Goal: Use online tool/utility: Utilize a website feature to perform a specific function

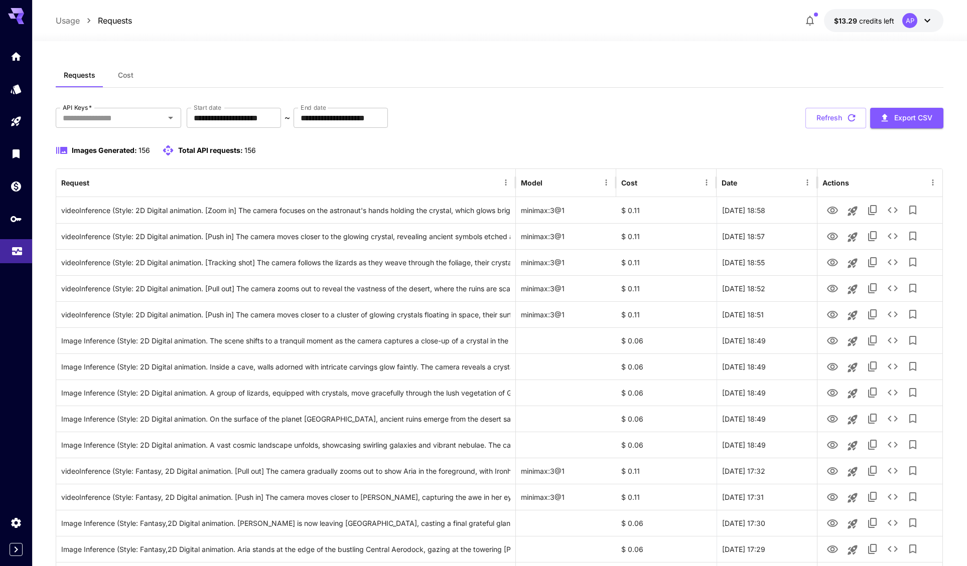
click at [16, 250] on icon "Usage" at bounding box center [17, 248] width 12 height 12
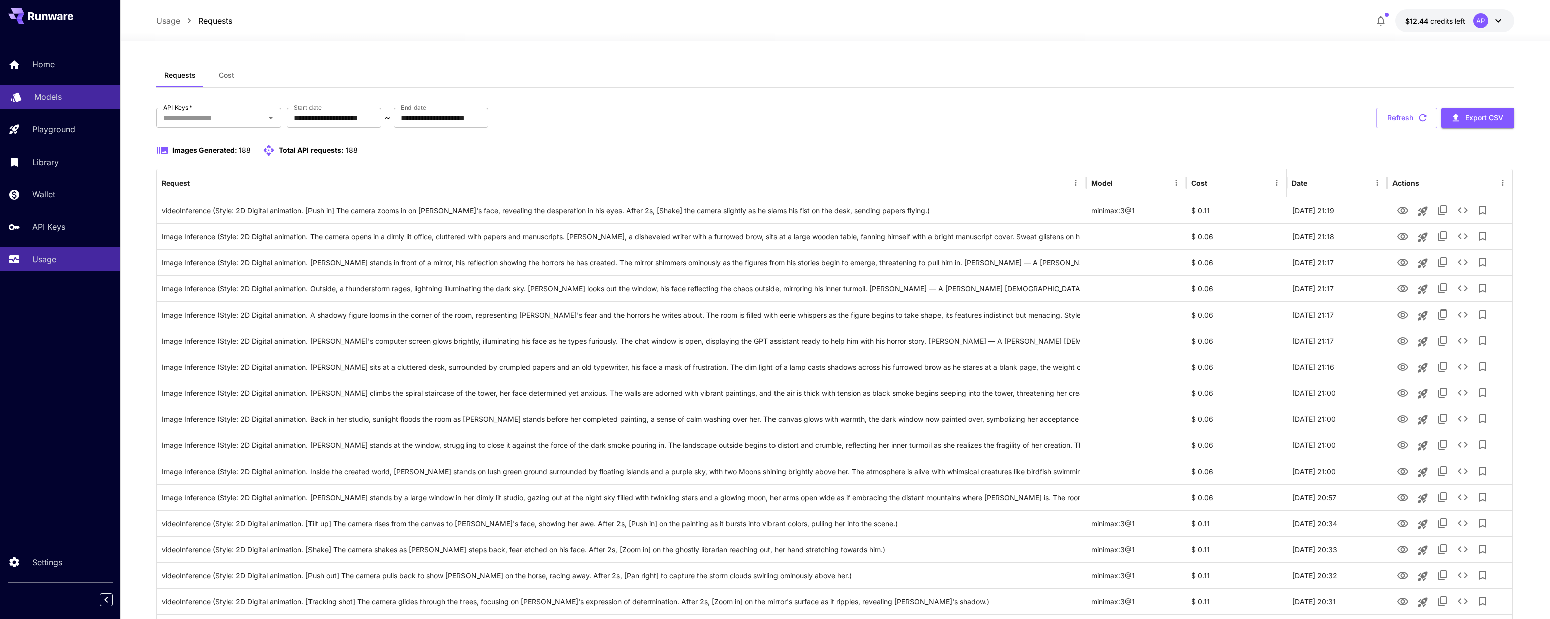
click at [44, 96] on p "Models" at bounding box center [48, 97] width 28 height 12
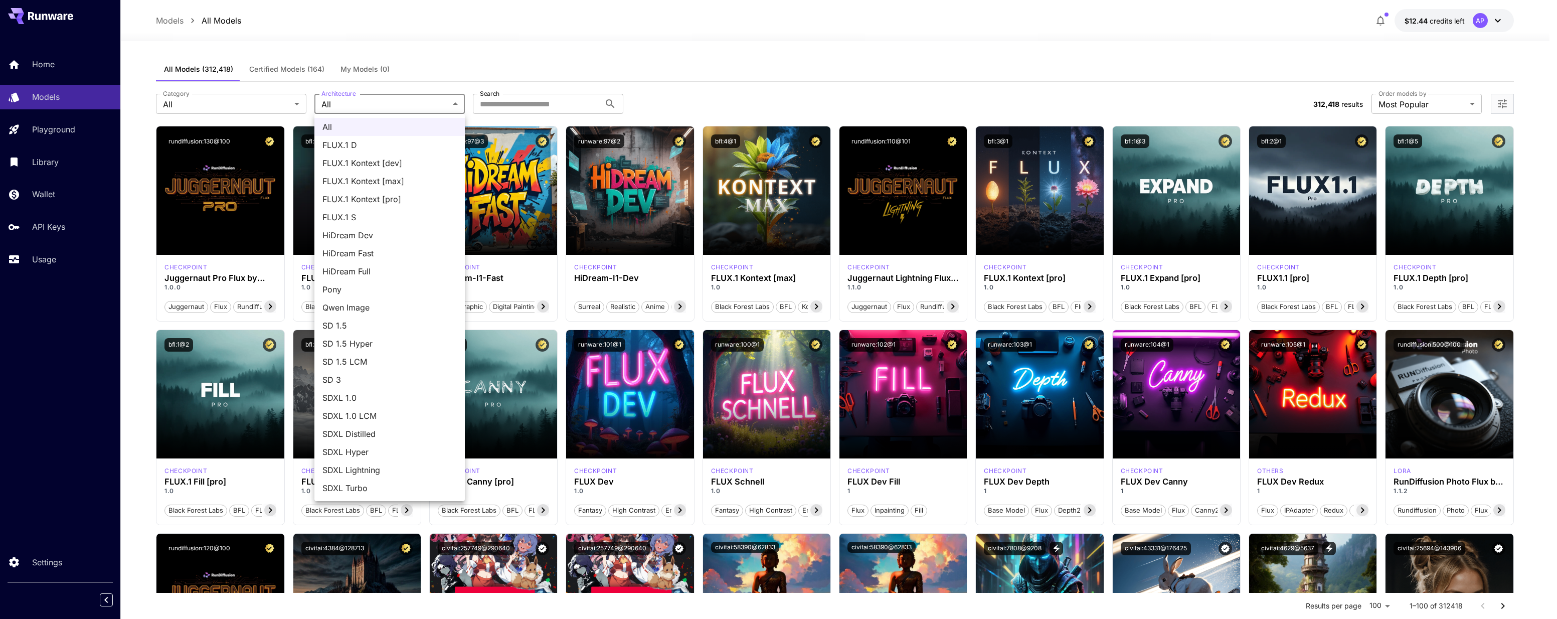
click at [42, 259] on div at bounding box center [778, 309] width 1557 height 619
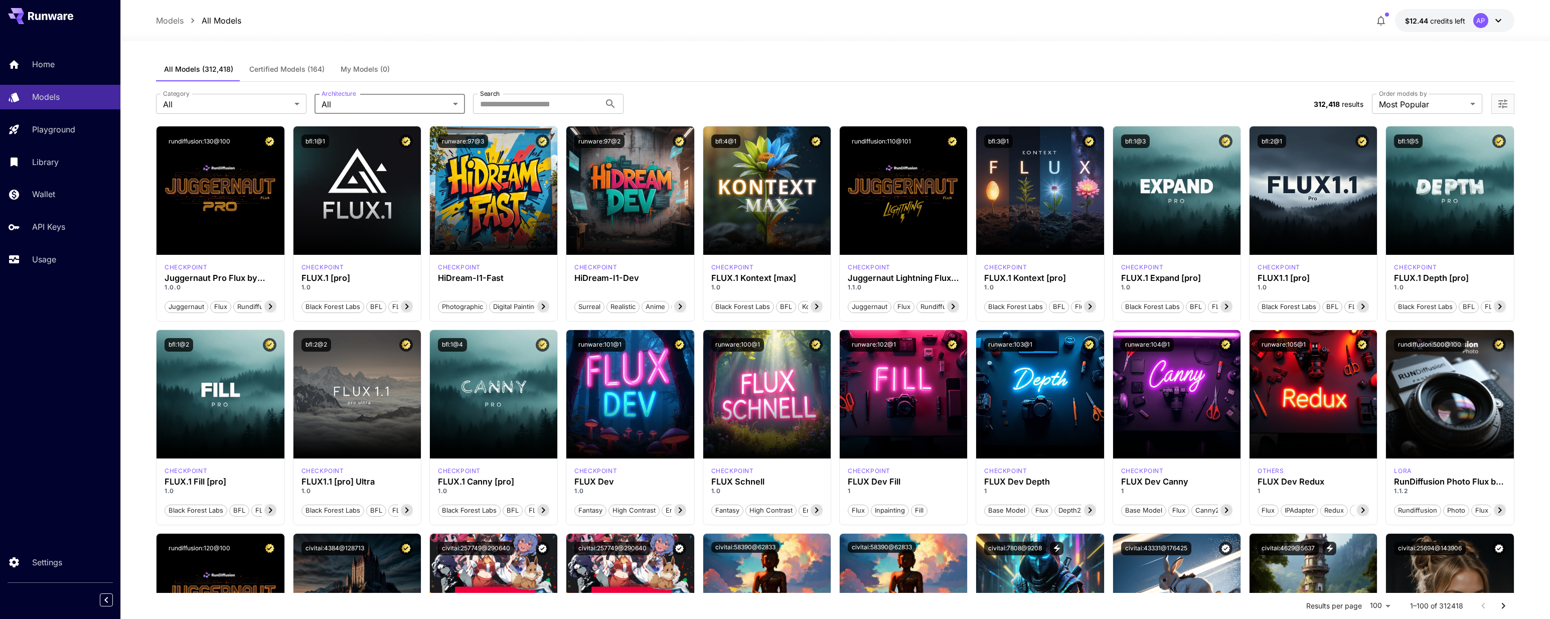
click at [43, 262] on div "All FLUX.1 D FLUX.1 Kontext [dev] FLUX.1 Kontext [max] FLUX.1 Kontext [pro] FLU…" at bounding box center [775, 309] width 1550 height 619
click at [43, 254] on p "Usage" at bounding box center [46, 259] width 24 height 12
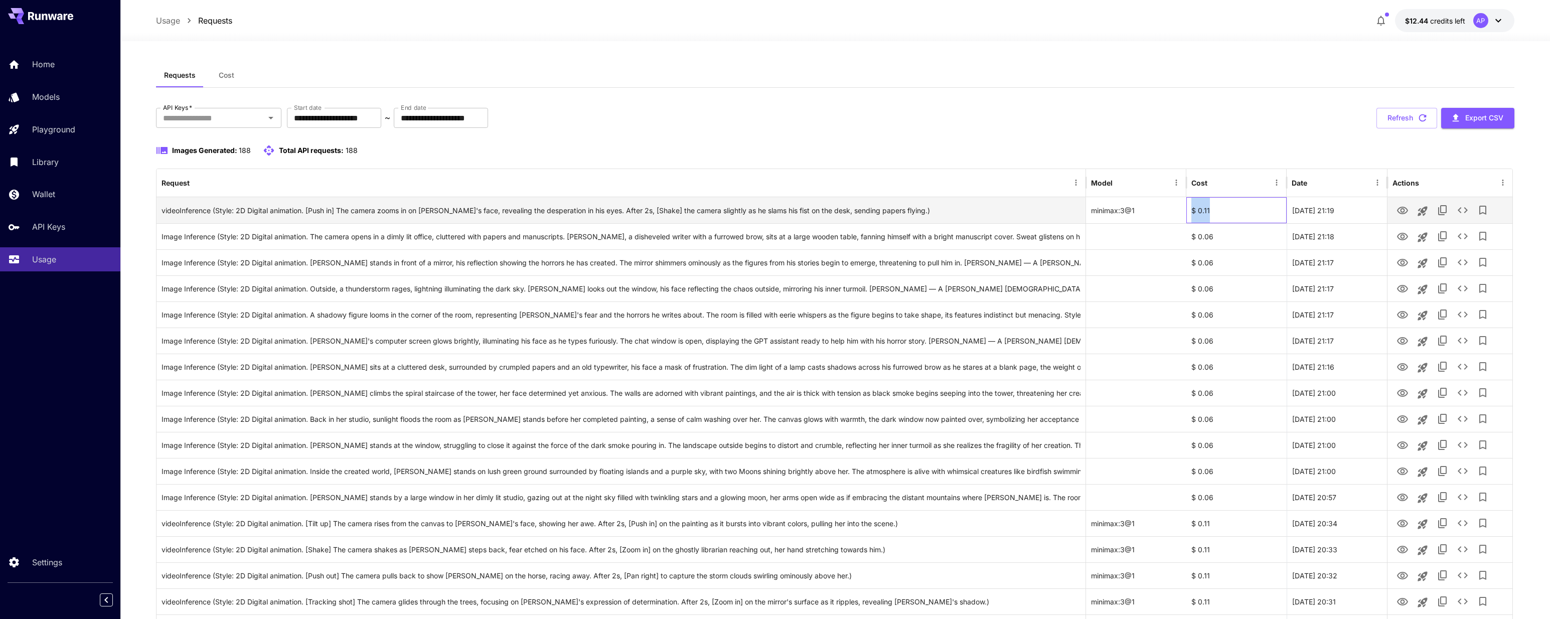
click at [974, 210] on div "$ 0.11" at bounding box center [1236, 210] width 100 height 26
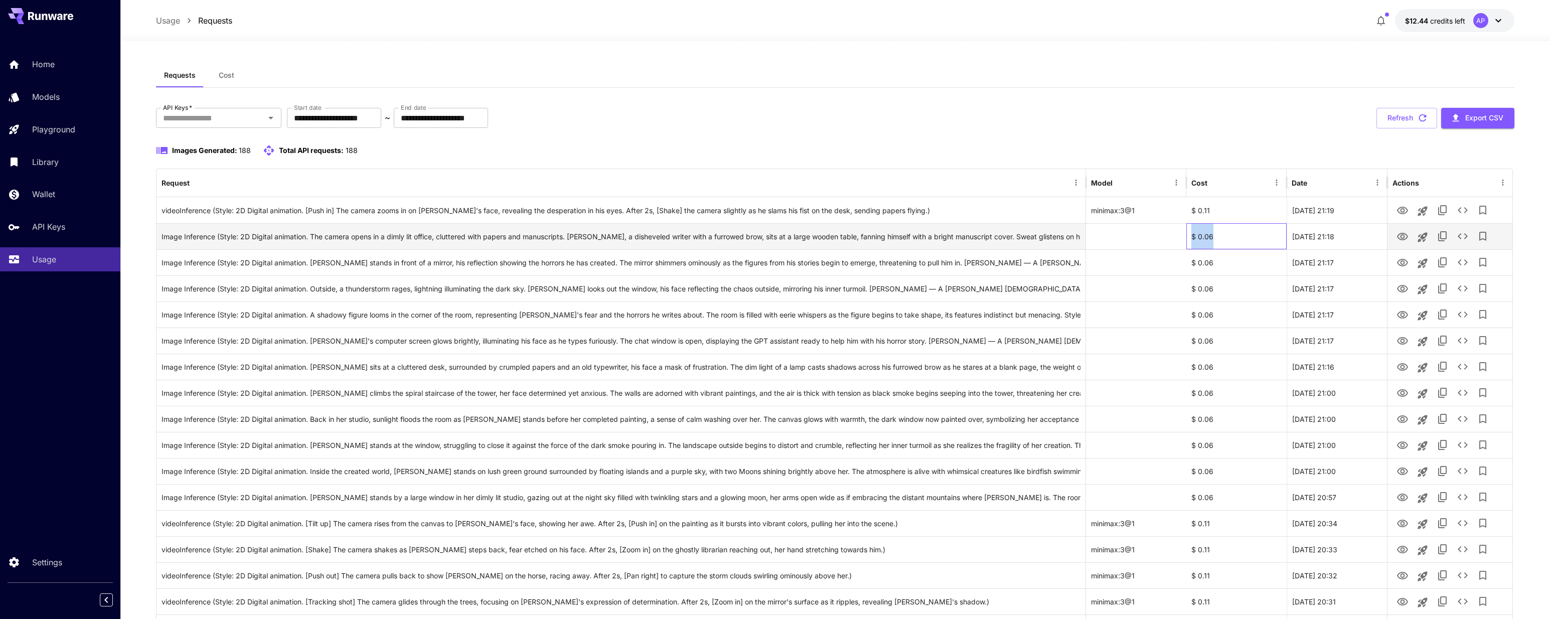
drag, startPoint x: 1215, startPoint y: 236, endPoint x: 1191, endPoint y: 237, distance: 24.1
click at [974, 237] on div "$ 0.06" at bounding box center [1236, 236] width 100 height 26
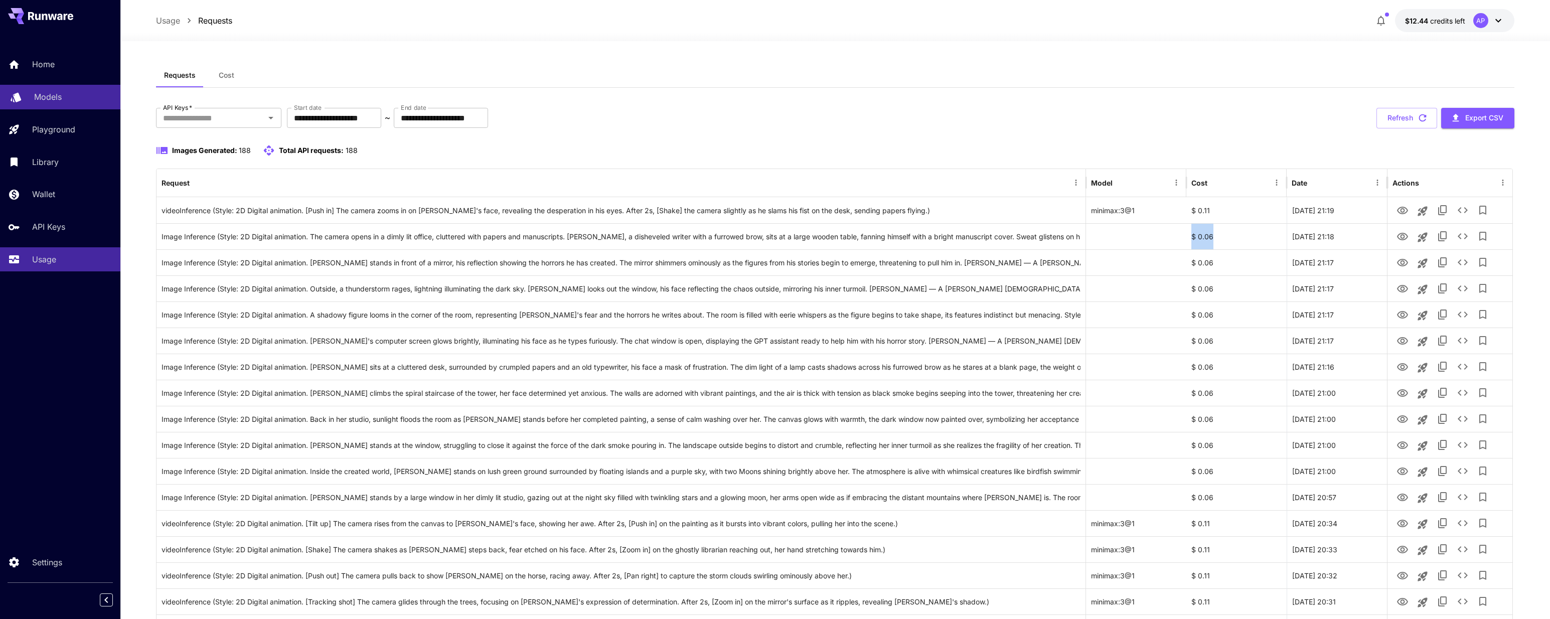
click at [48, 94] on p "Models" at bounding box center [48, 97] width 28 height 12
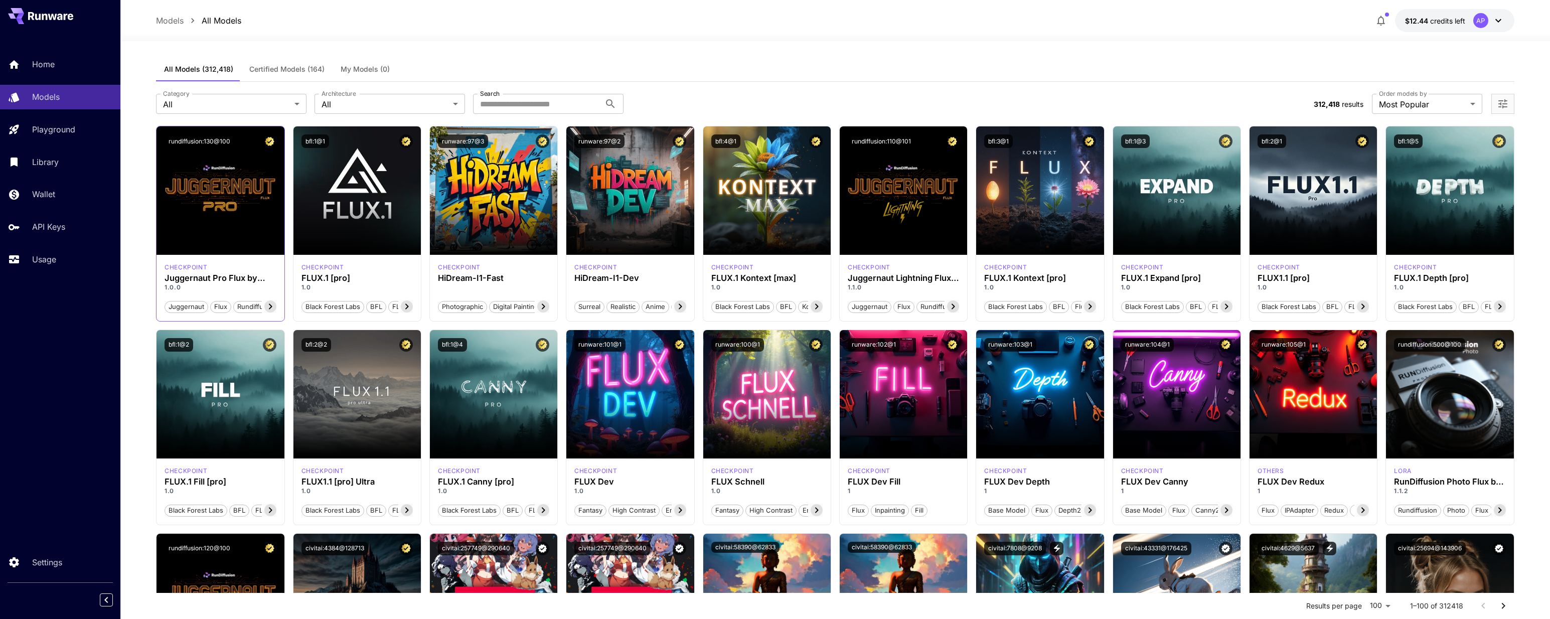
click at [227, 152] on div "rundiffusion:130@100" at bounding box center [220, 141] width 127 height 30
click at [270, 67] on span "Certified Models (164)" at bounding box center [286, 69] width 75 height 9
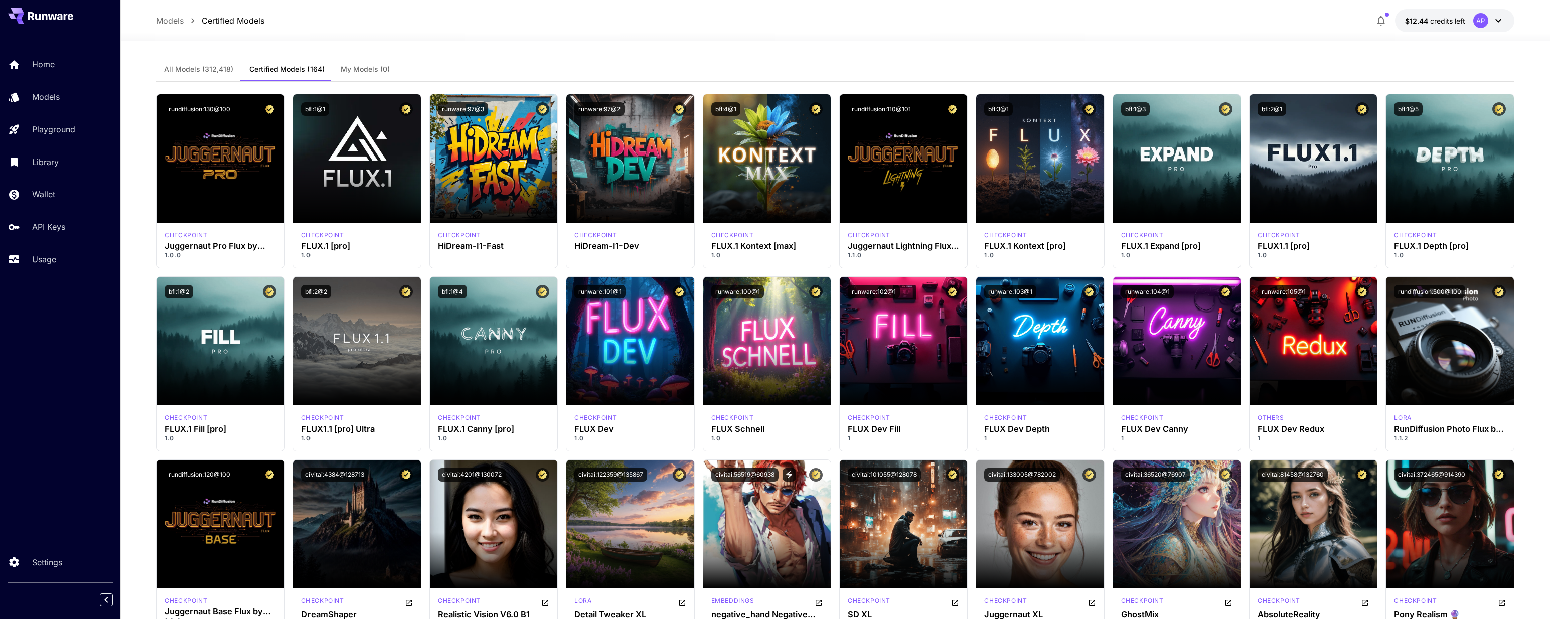
click at [197, 67] on span "All Models (312,418)" at bounding box center [198, 69] width 69 height 9
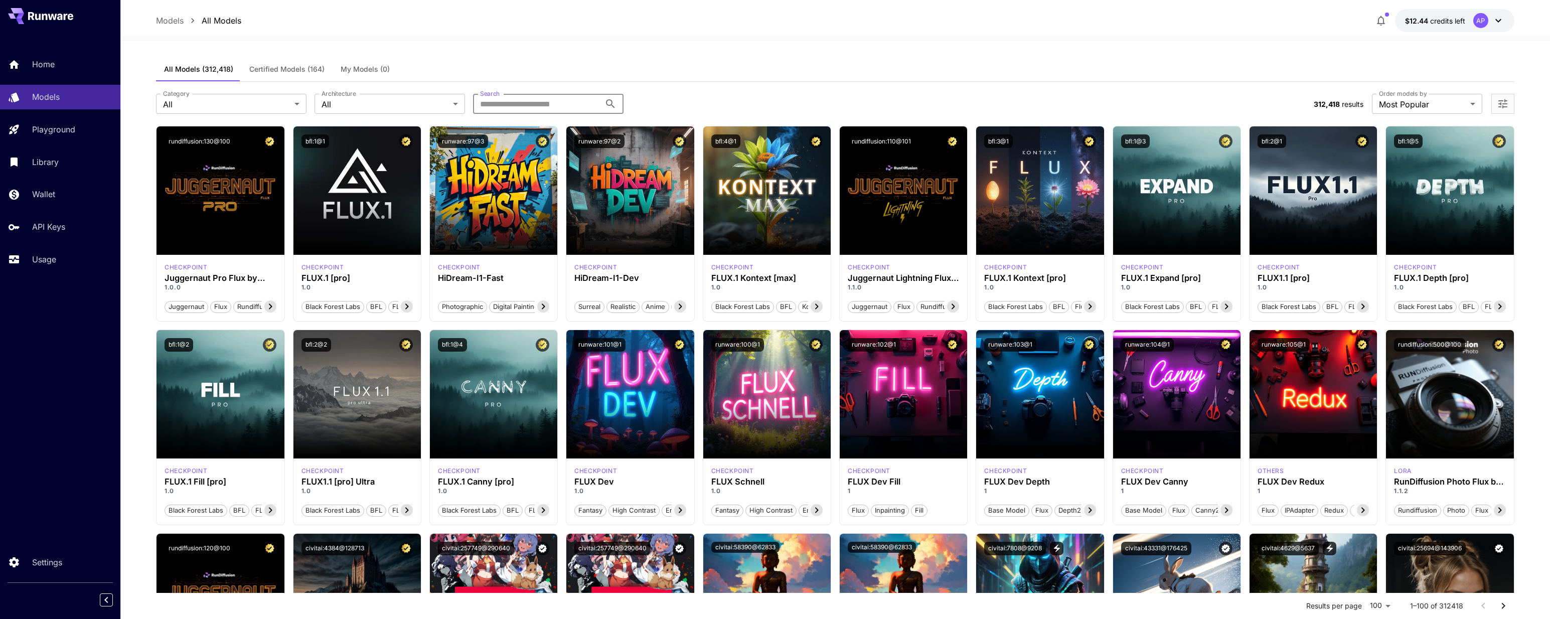
click at [522, 108] on input "Search" at bounding box center [536, 104] width 127 height 20
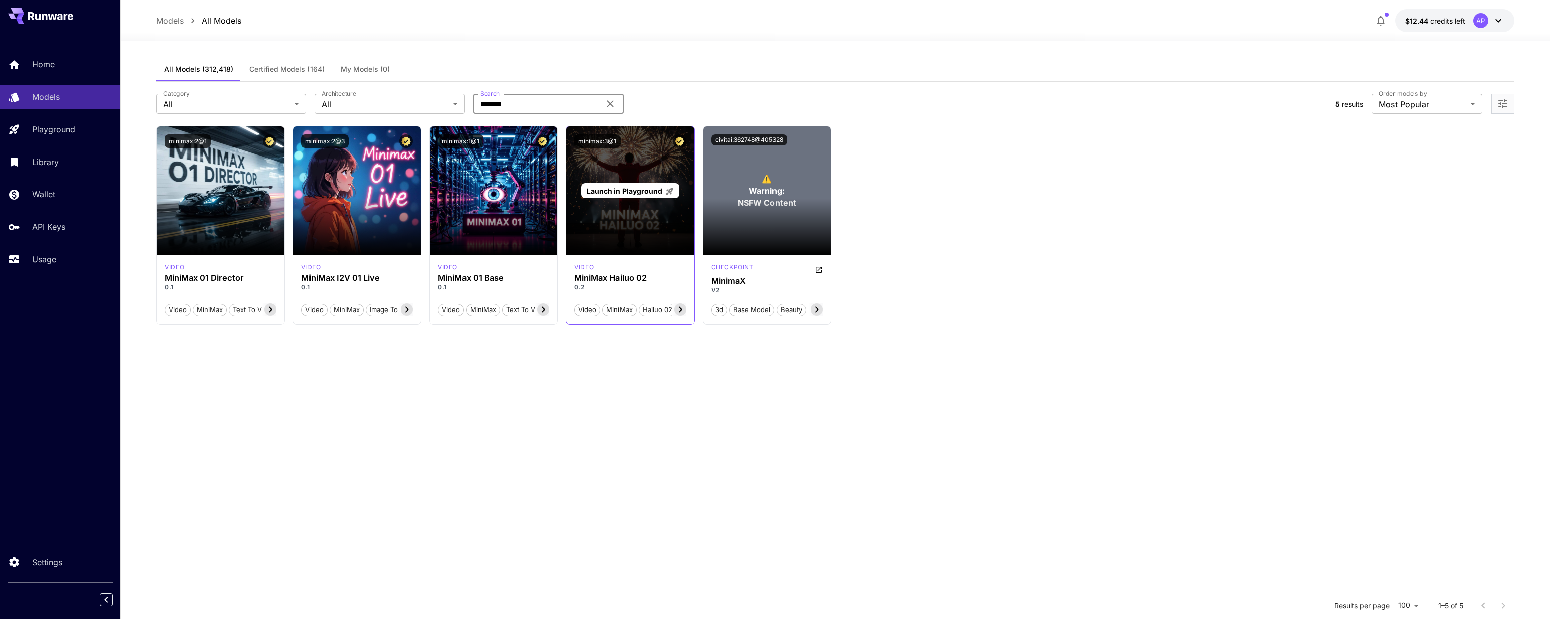
click at [639, 166] on div "Launch in Playground" at bounding box center [629, 190] width 127 height 128
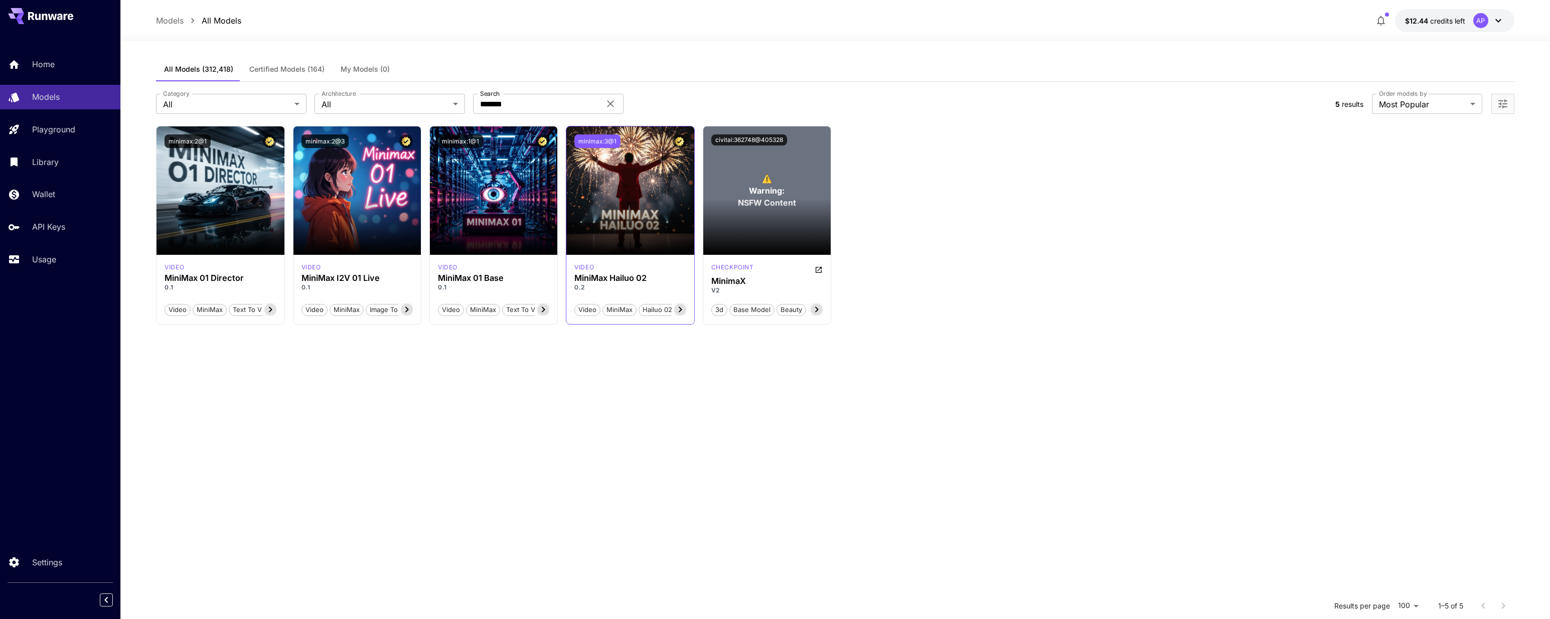
click at [599, 139] on button "minimax:3@1" at bounding box center [597, 141] width 46 height 14
click at [518, 103] on input "*******" at bounding box center [536, 104] width 127 height 20
drag, startPoint x: 536, startPoint y: 104, endPoint x: 383, endPoint y: 92, distance: 153.0
click at [383, 92] on div "**********" at bounding box center [835, 104] width 1358 height 44
paste input "text"
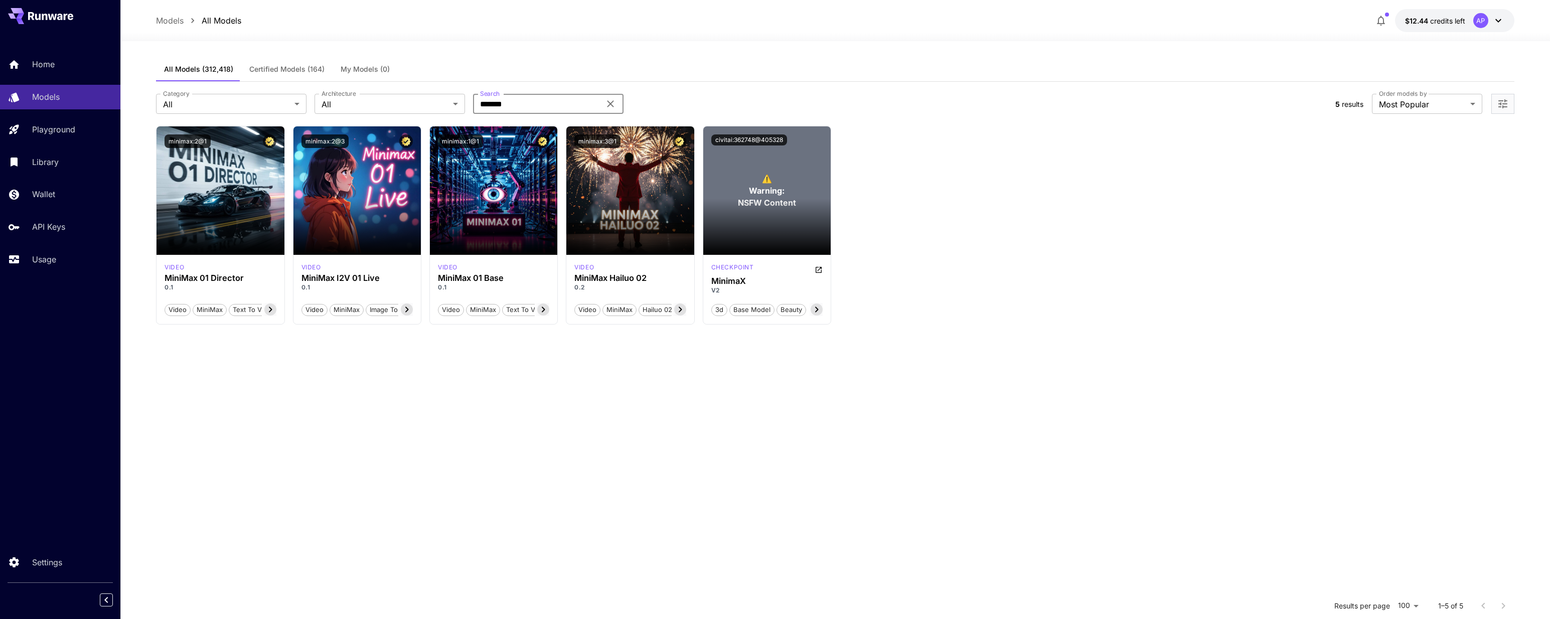
type input "*******"
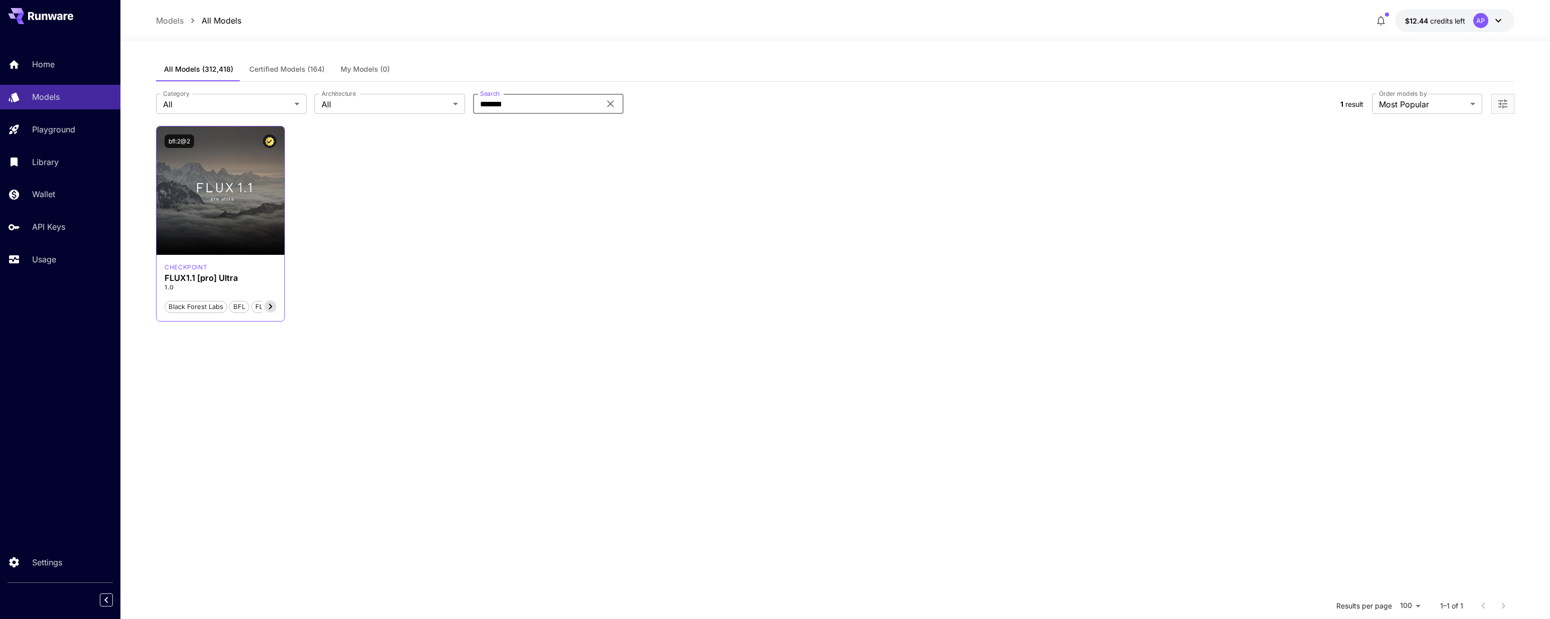
click at [211, 150] on div "bfl:2@2" at bounding box center [220, 141] width 127 height 30
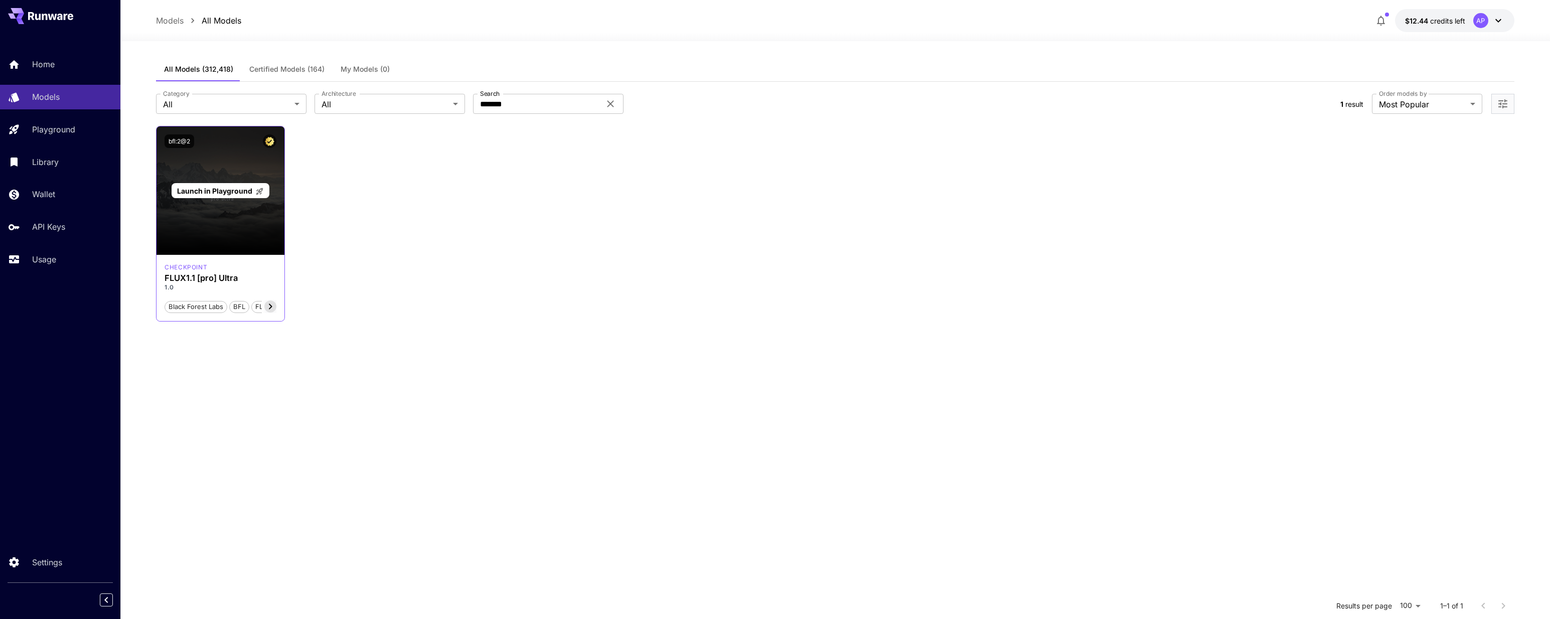
click at [224, 189] on span "Launch in Playground" at bounding box center [214, 191] width 75 height 9
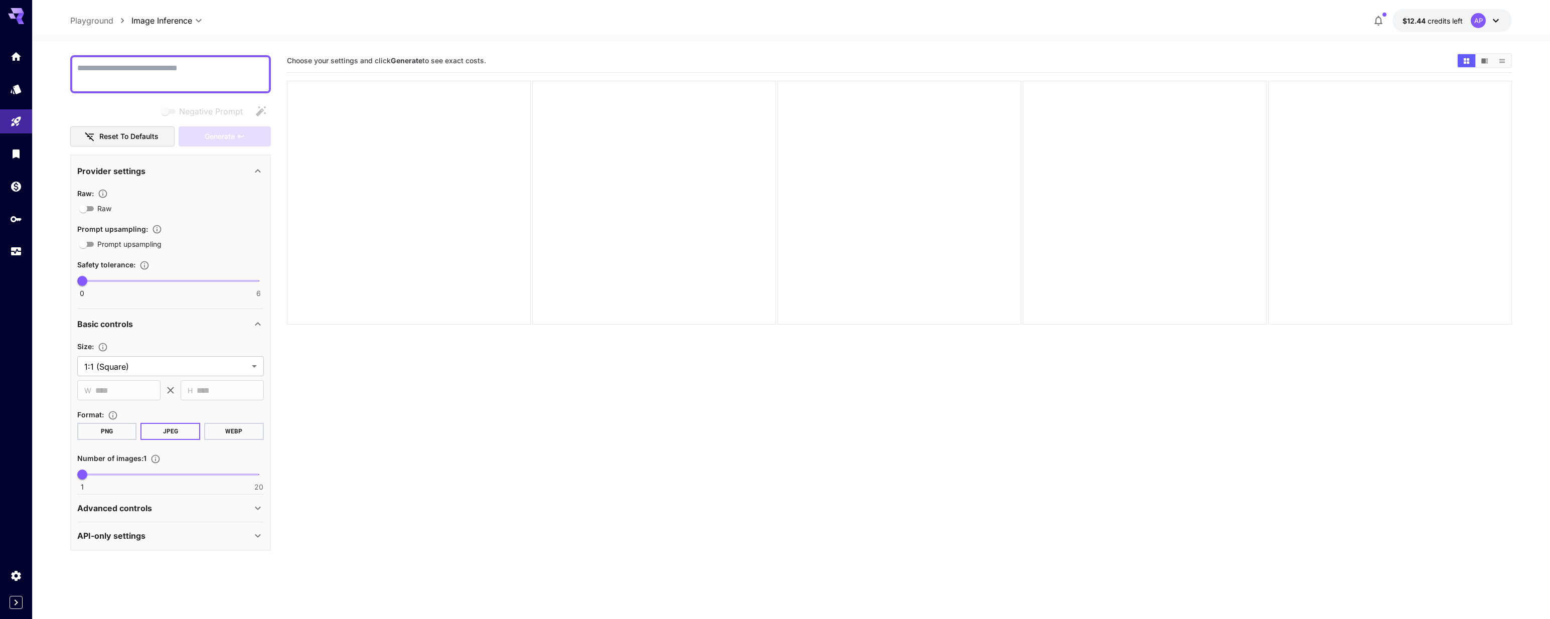
scroll to position [79, 0]
click at [187, 368] on body "**********" at bounding box center [775, 349] width 1550 height 698
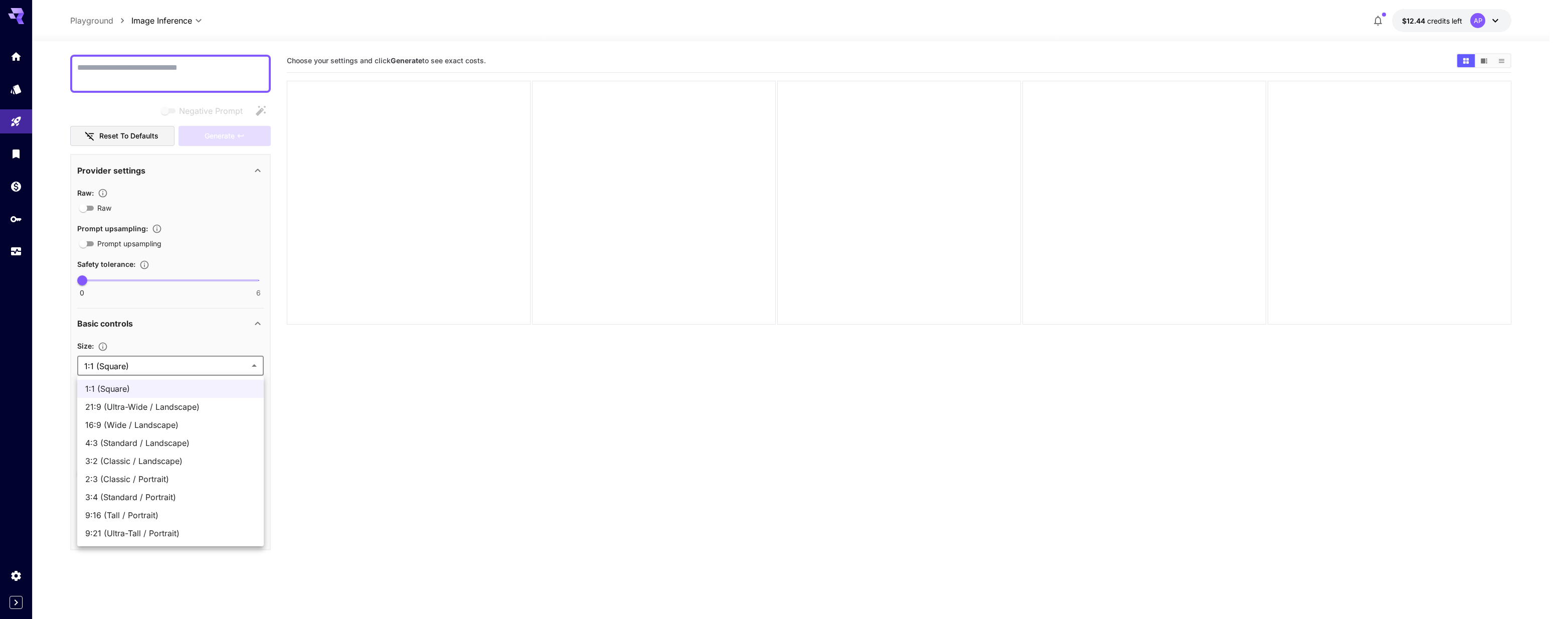
click at [52, 359] on div at bounding box center [778, 309] width 1557 height 619
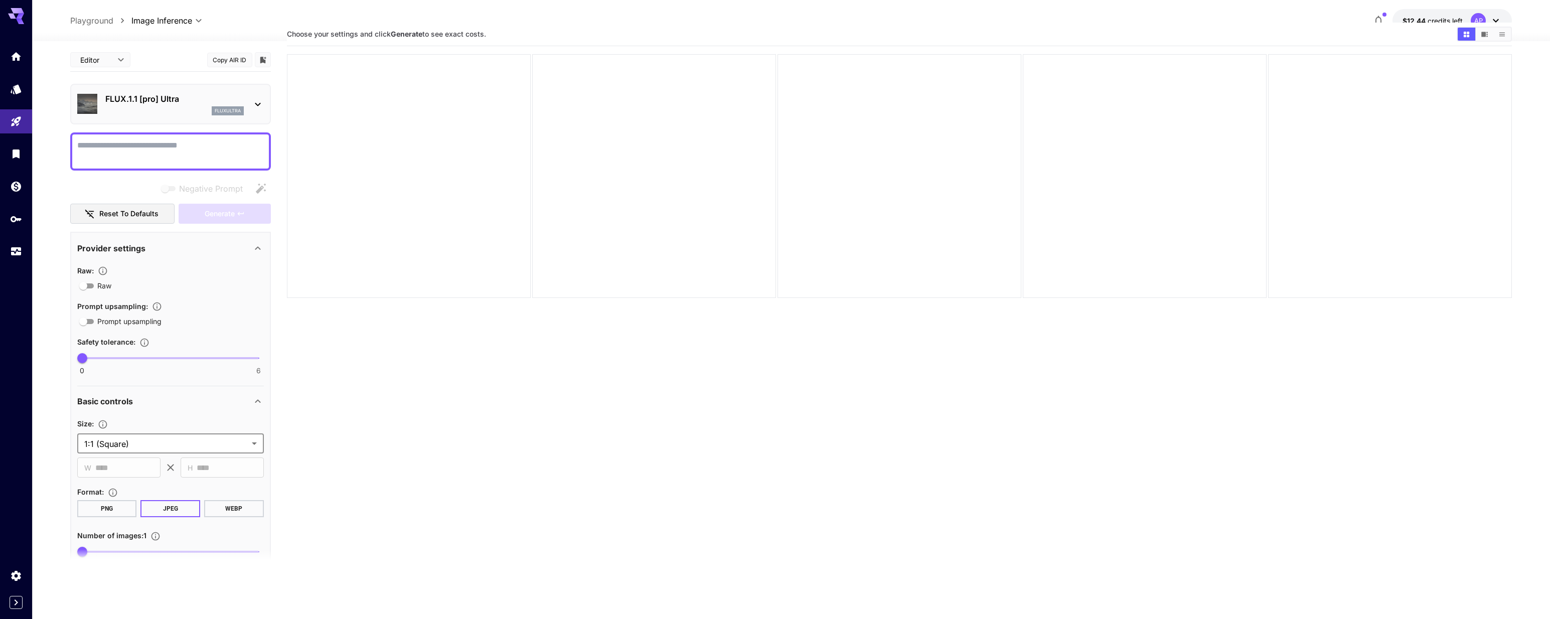
scroll to position [11, 0]
click at [259, 101] on icon at bounding box center [258, 104] width 12 height 12
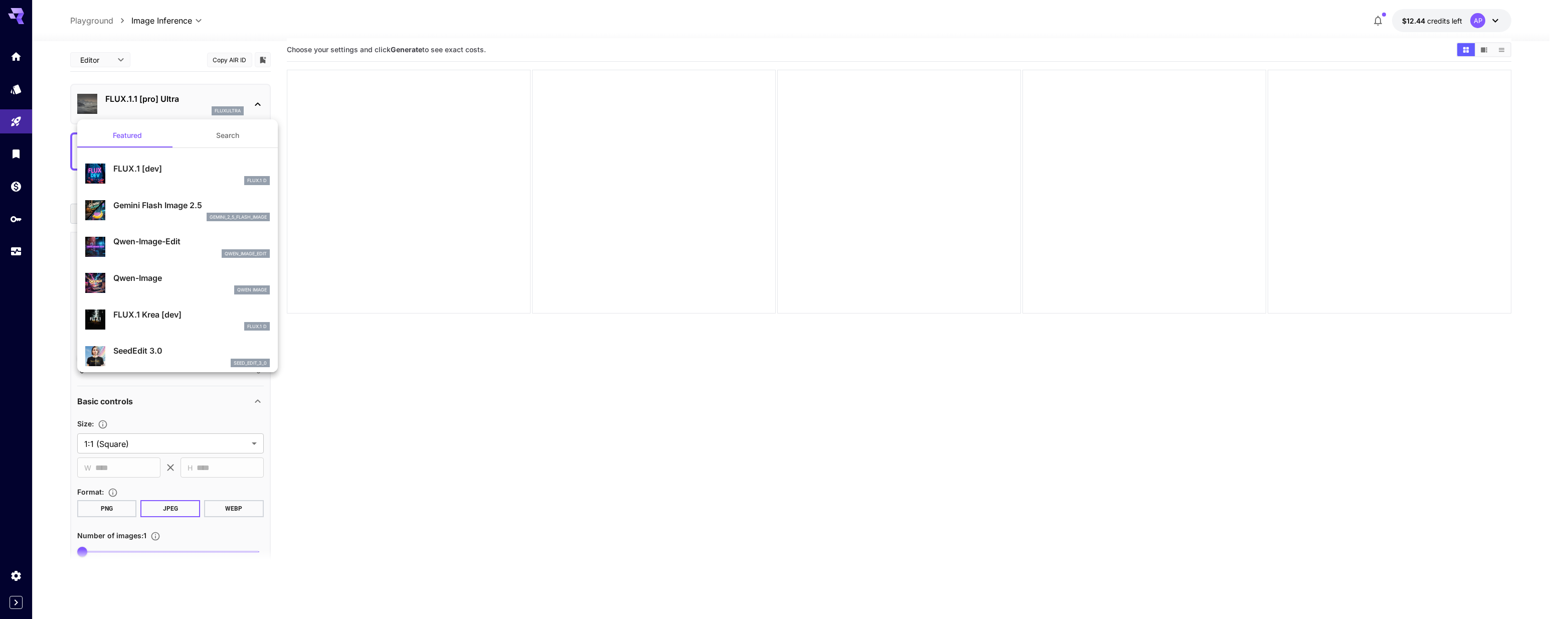
click at [227, 26] on div at bounding box center [778, 309] width 1557 height 619
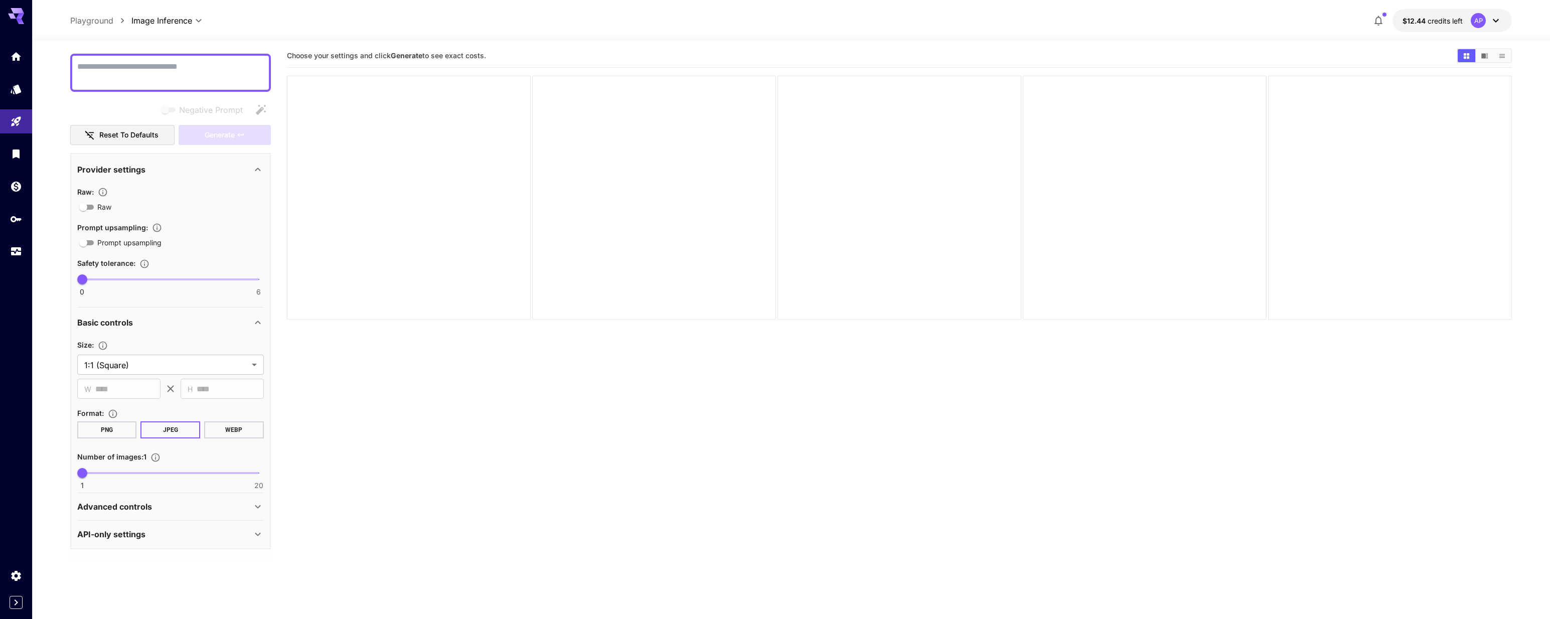
scroll to position [0, 0]
click at [106, 73] on textarea "Negative Prompt" at bounding box center [170, 74] width 187 height 24
click at [18, 50] on icon "Home" at bounding box center [17, 54] width 12 height 12
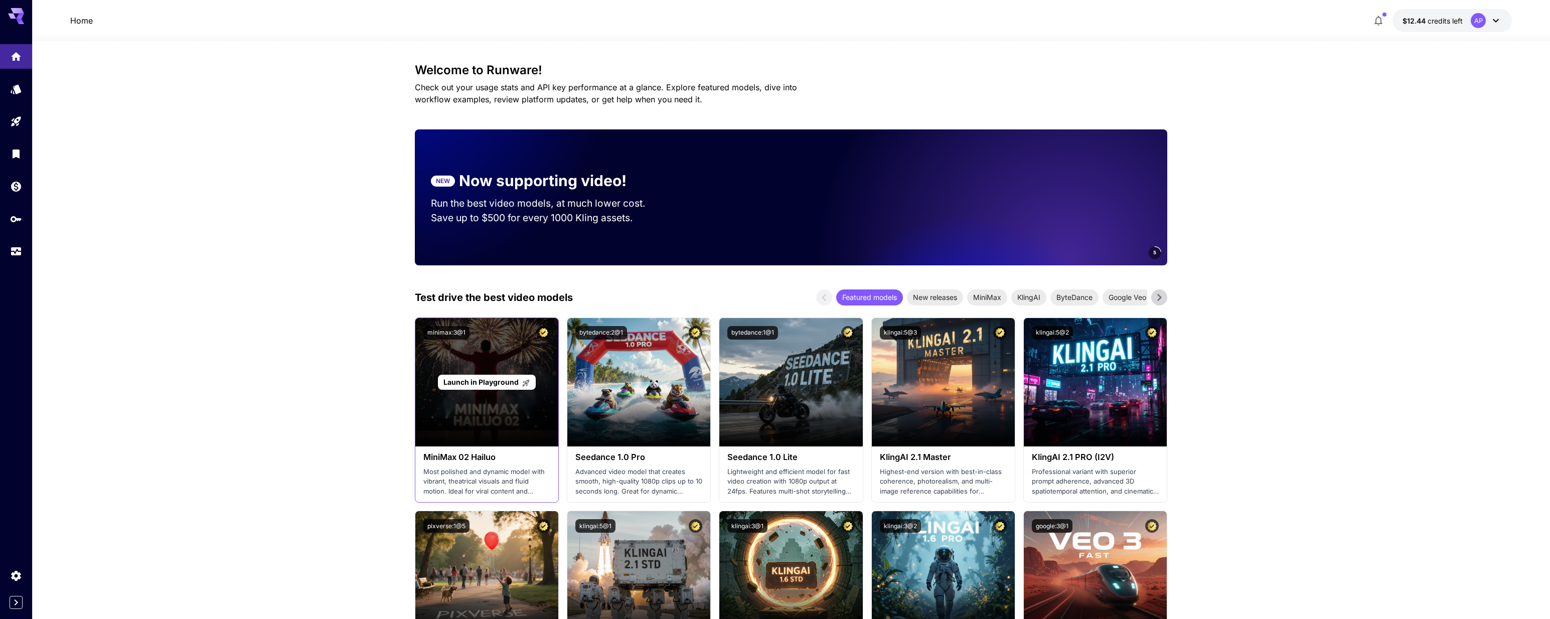
click at [478, 385] on span "Launch in Playground" at bounding box center [480, 382] width 75 height 9
click at [490, 360] on div "Launch in Playground" at bounding box center [486, 382] width 143 height 128
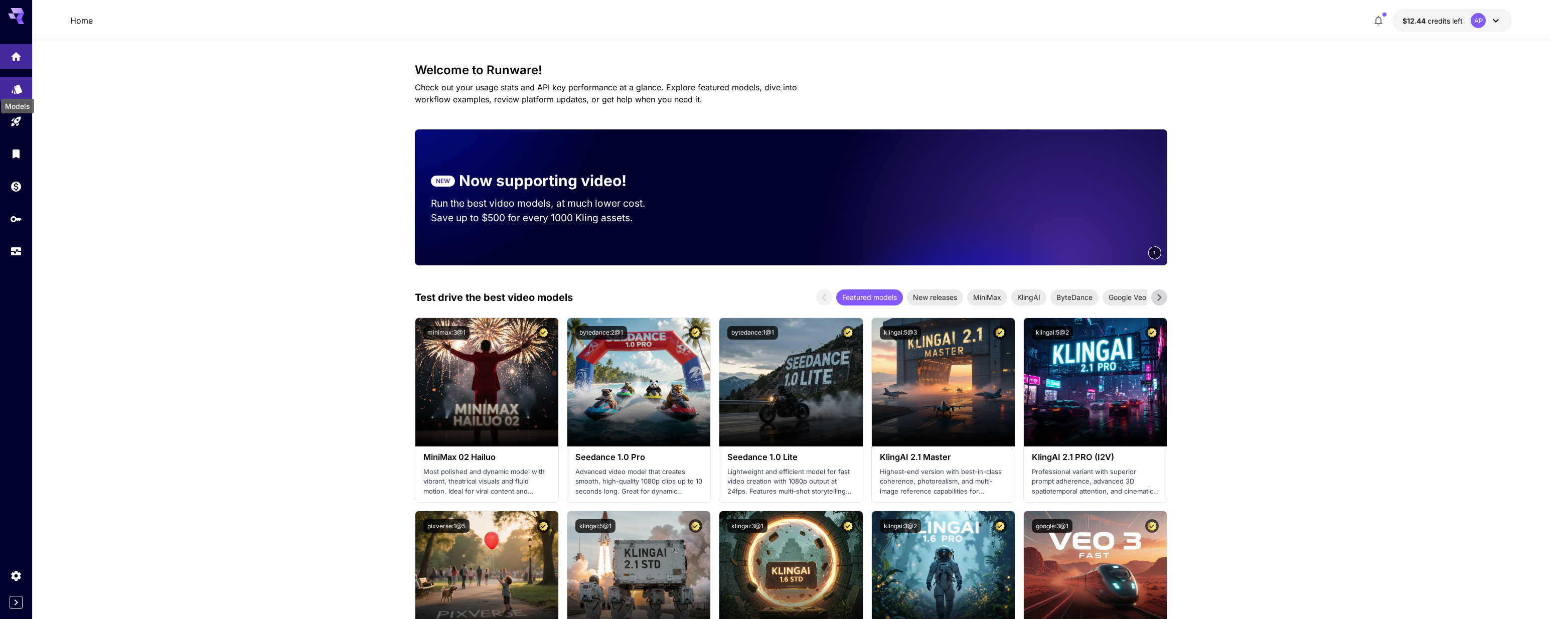
click at [14, 84] on icon "Models" at bounding box center [17, 86] width 12 height 12
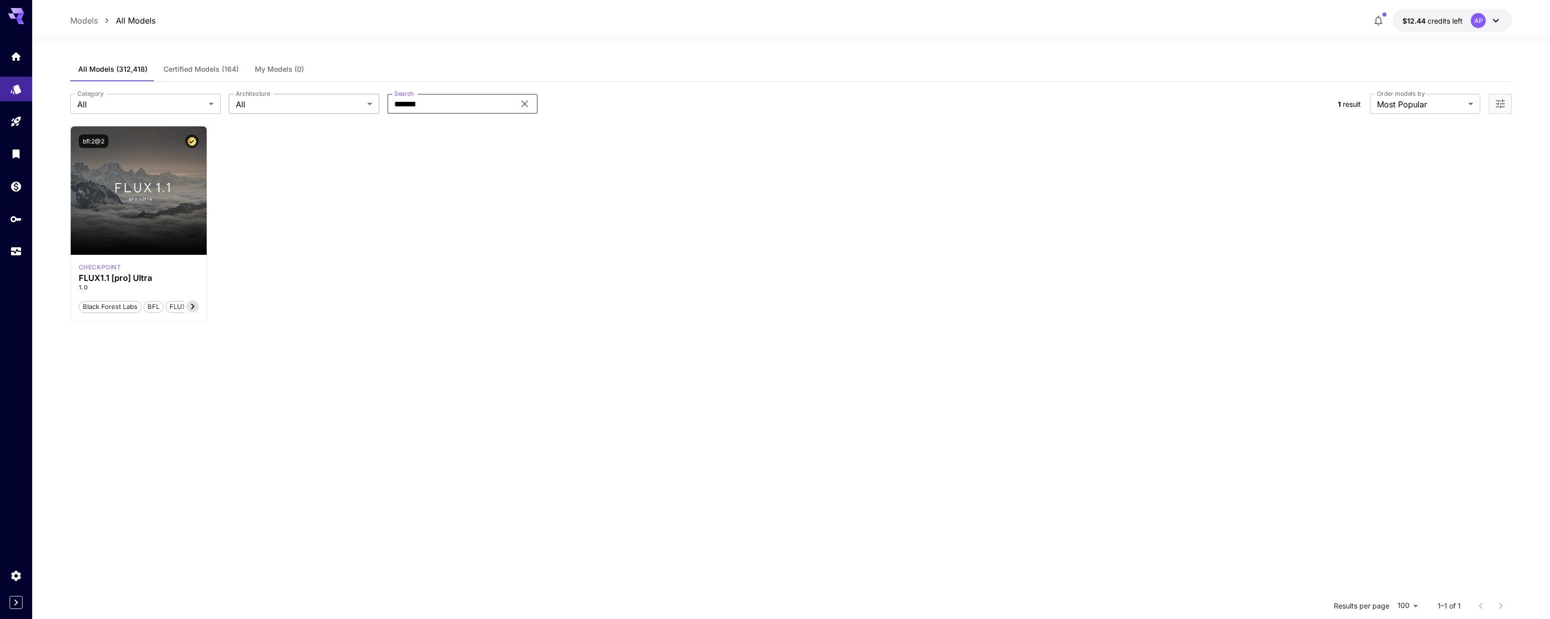
drag, startPoint x: 455, startPoint y: 105, endPoint x: 347, endPoint y: 102, distance: 108.9
click at [347, 102] on div "Category All *** Category Architecture All *** Architecture Search ******* Sear…" at bounding box center [700, 104] width 1260 height 20
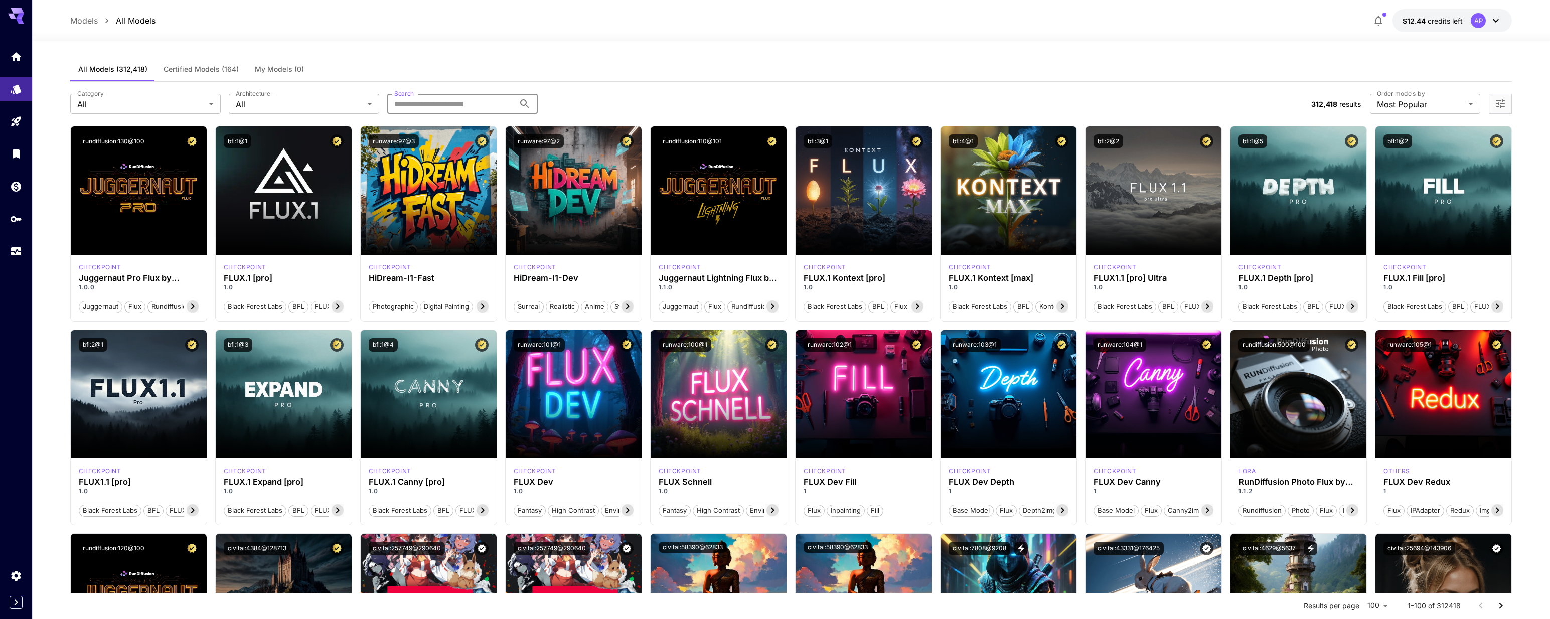
click at [416, 102] on input "Search" at bounding box center [450, 104] width 127 height 20
click at [184, 69] on span "Certified Models (164)" at bounding box center [201, 69] width 75 height 9
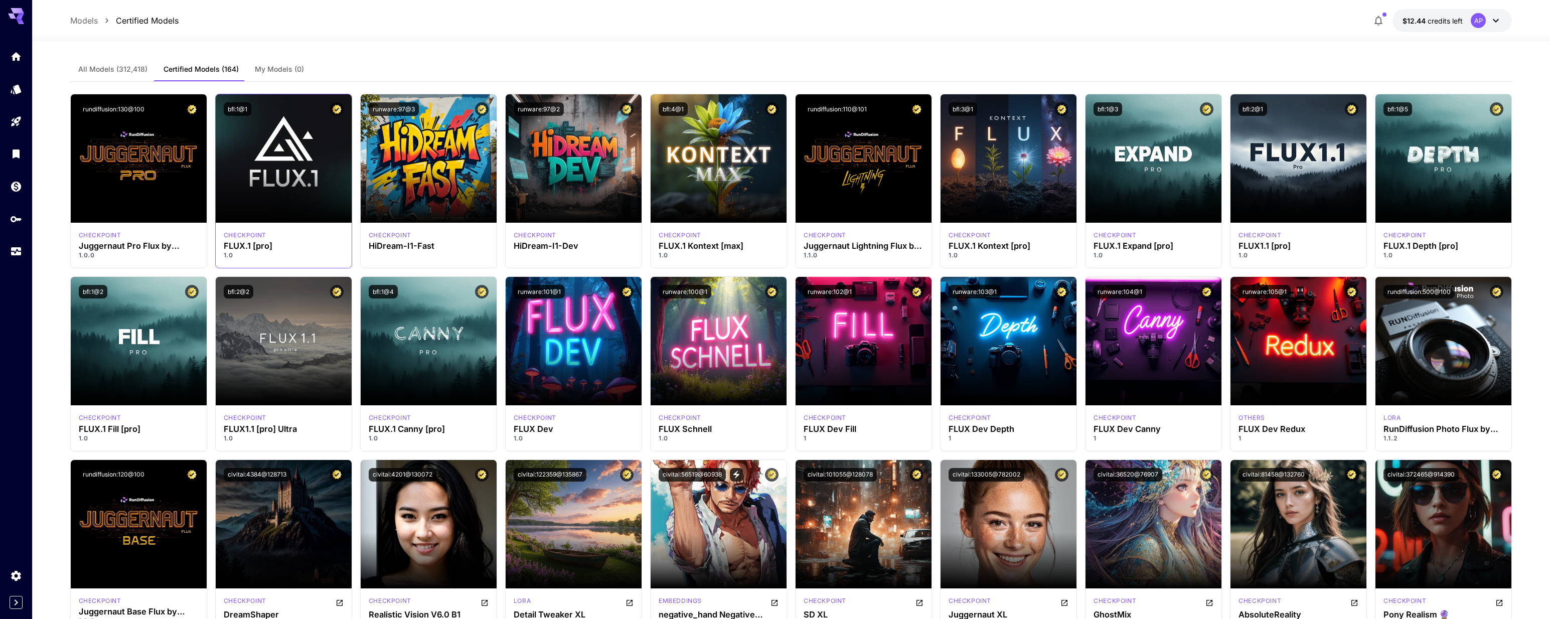
click at [301, 116] on div "bfl:1@1" at bounding box center [284, 109] width 136 height 30
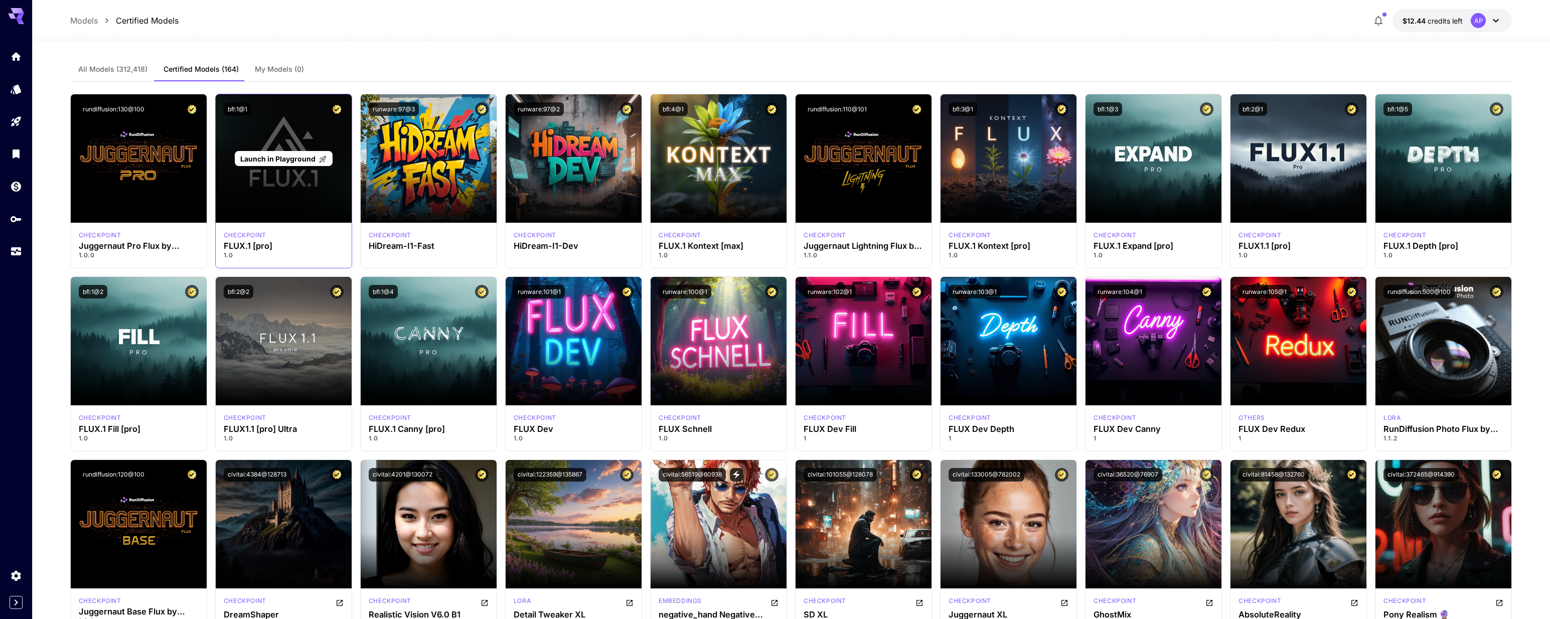
click at [275, 157] on span "Launch in Playground" at bounding box center [277, 158] width 75 height 9
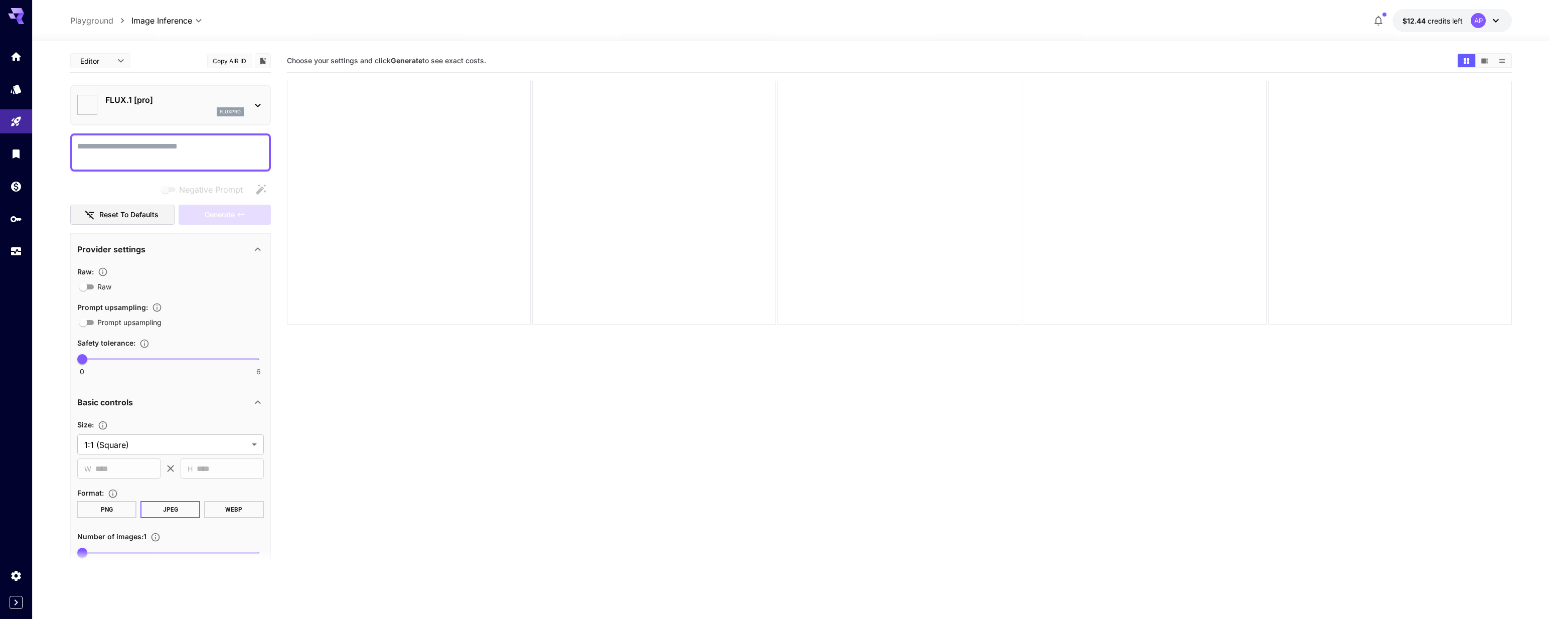
type input "**"
click at [260, 103] on icon at bounding box center [258, 105] width 12 height 12
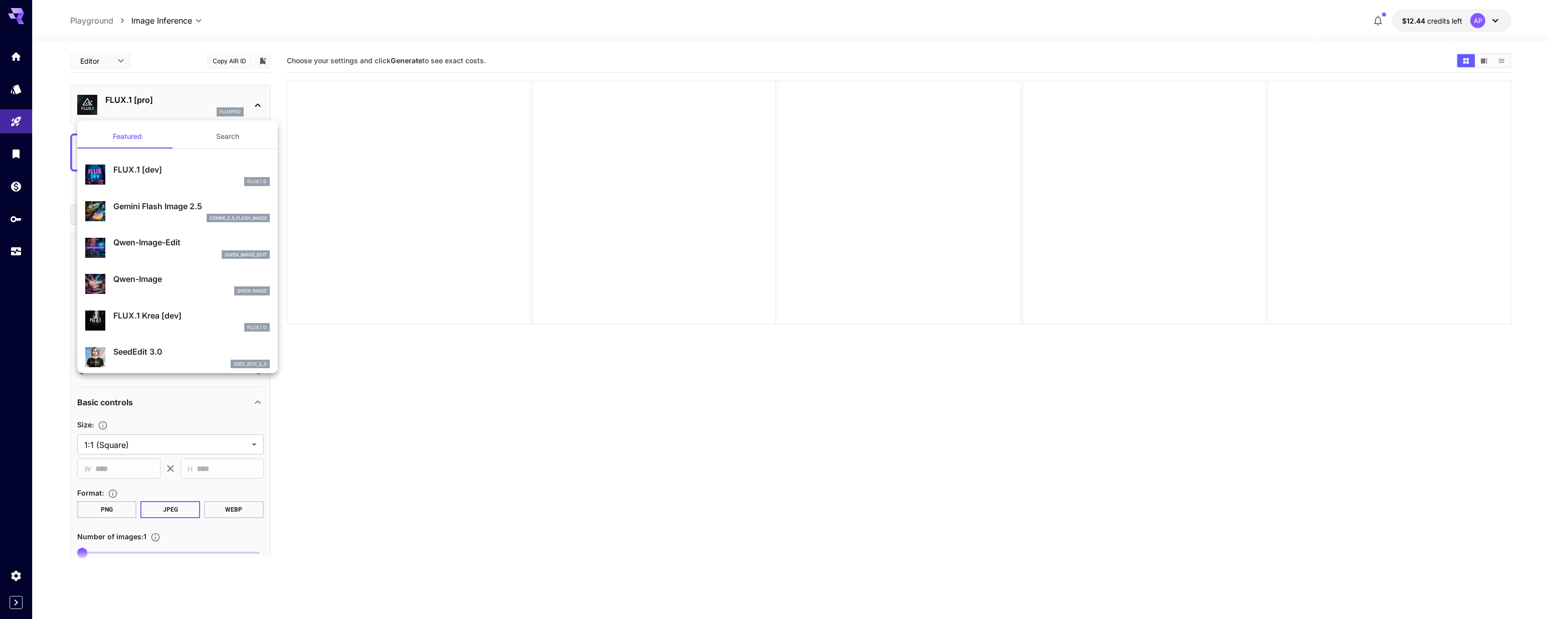
click at [378, 96] on div at bounding box center [778, 309] width 1557 height 619
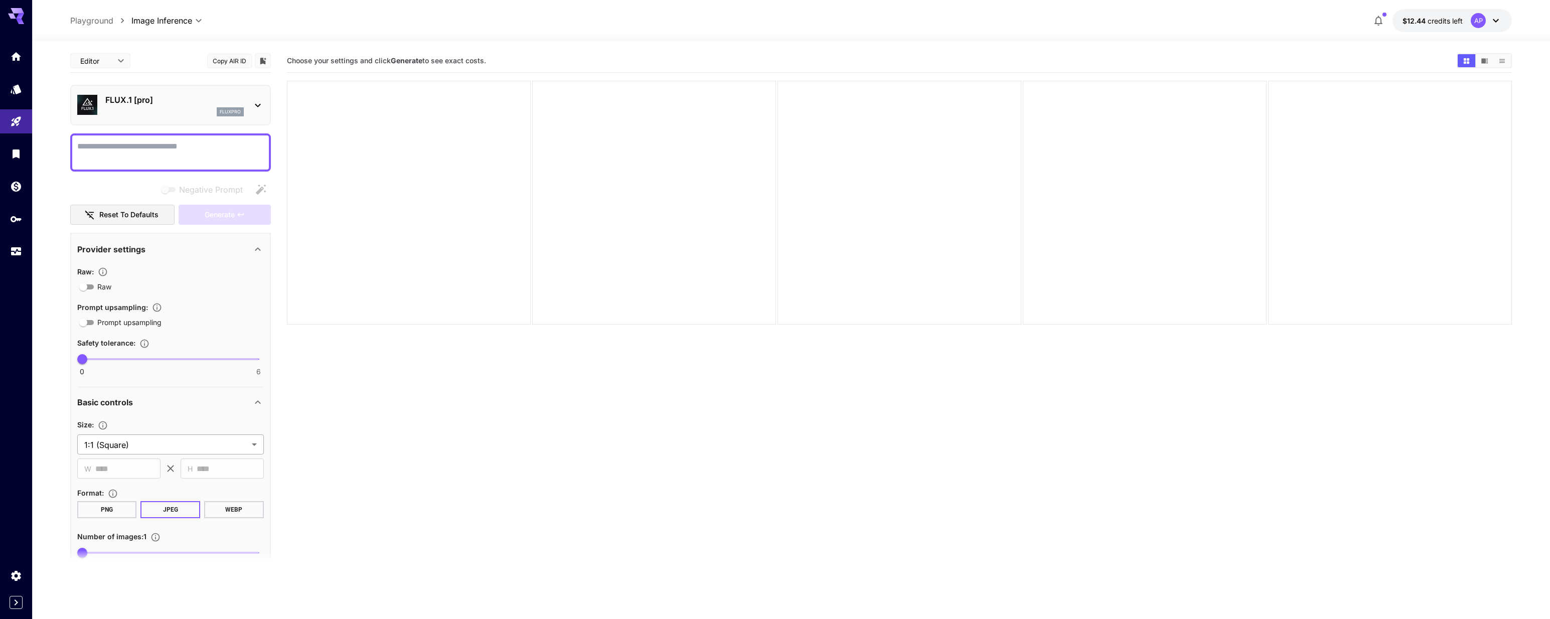
click at [135, 444] on body "**********" at bounding box center [775, 349] width 1550 height 698
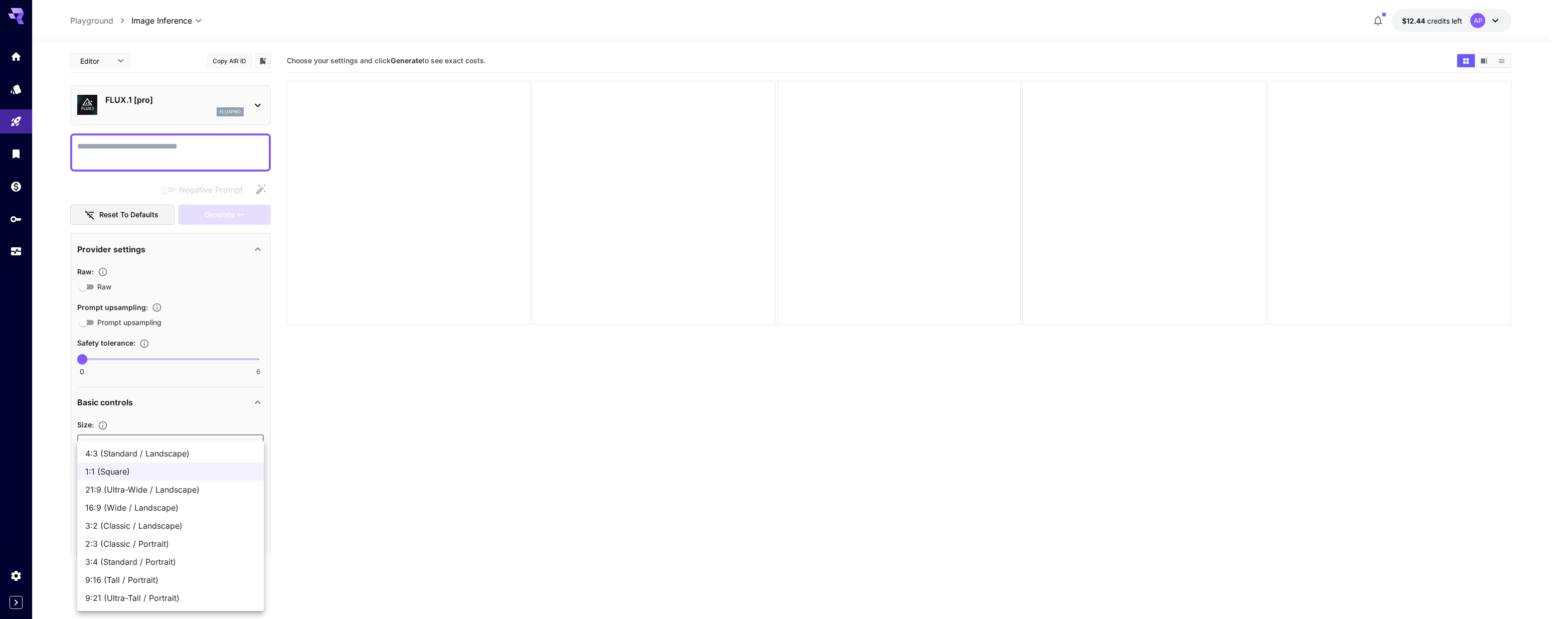
click at [131, 473] on span "1:1 (Square)" at bounding box center [170, 471] width 171 height 12
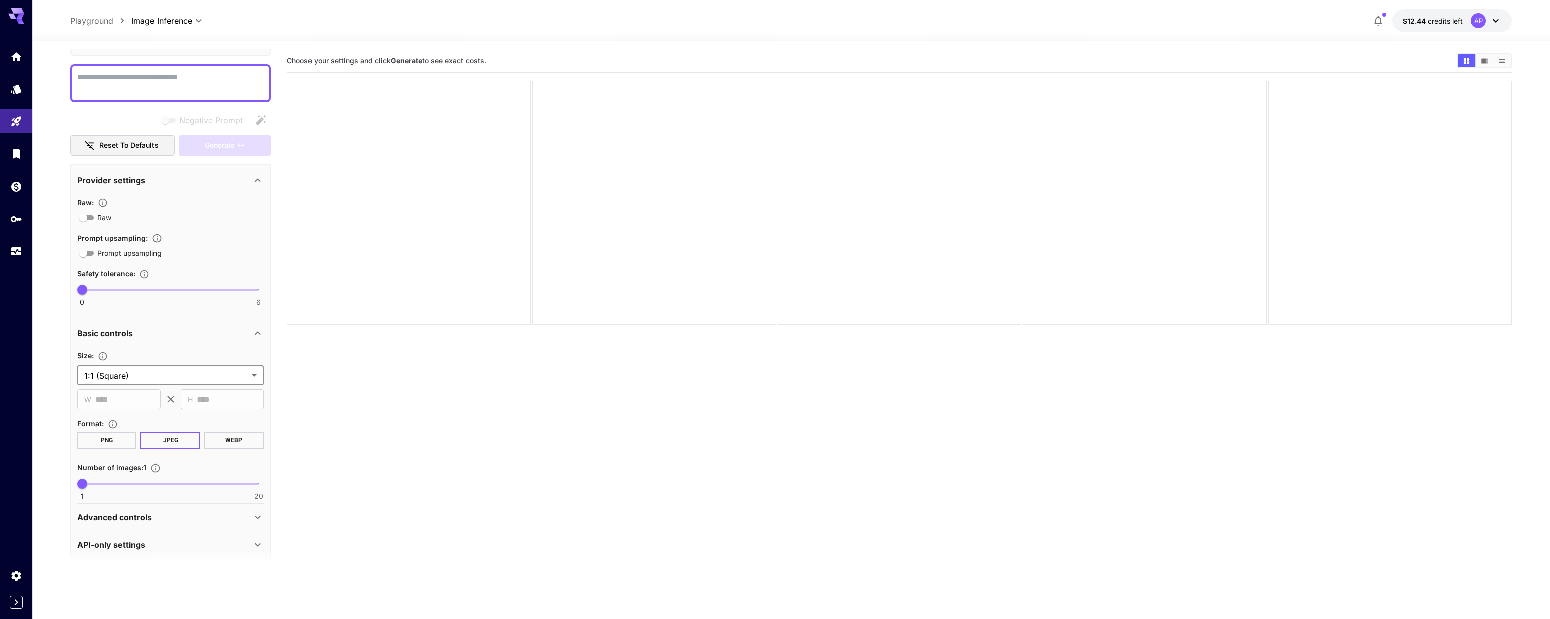
scroll to position [70, 0]
click at [17, 82] on icon "Models" at bounding box center [17, 86] width 11 height 10
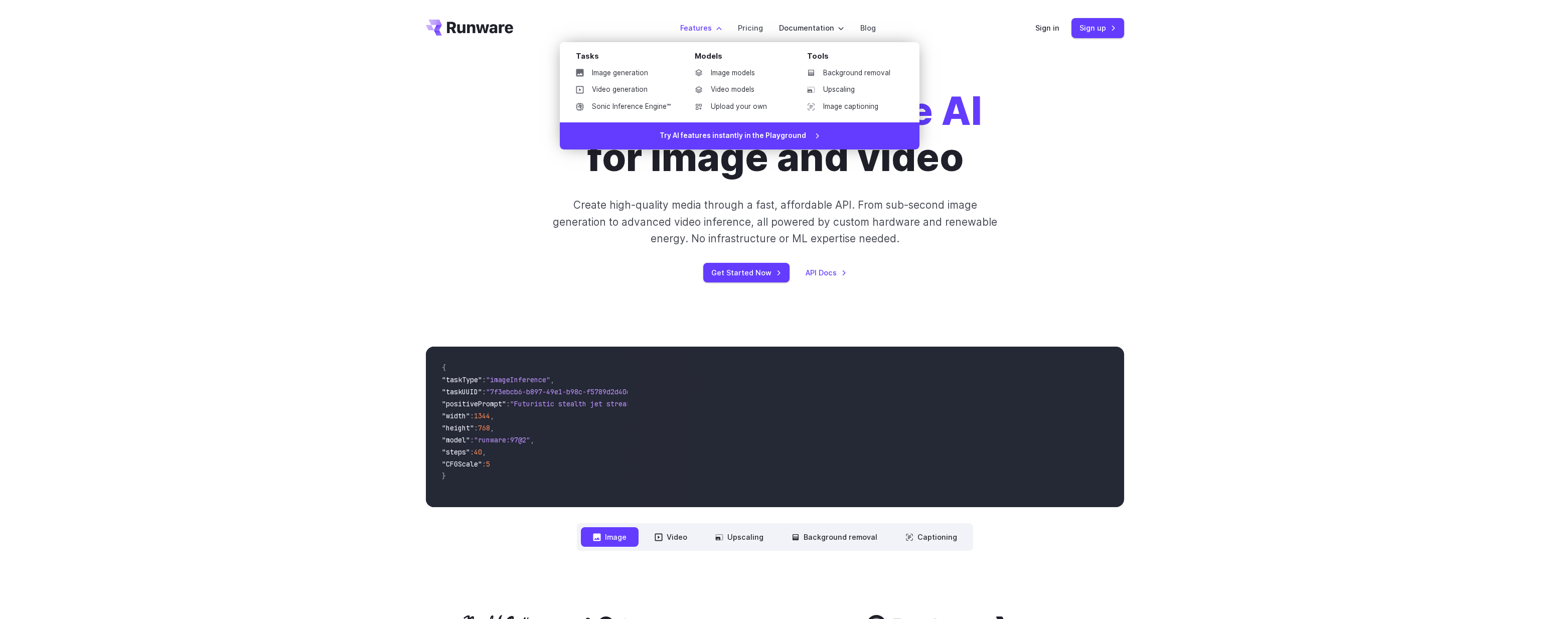
click at [693, 30] on label "Features" at bounding box center [701, 28] width 42 height 12
click at [729, 71] on link "Image models" at bounding box center [739, 73] width 104 height 15
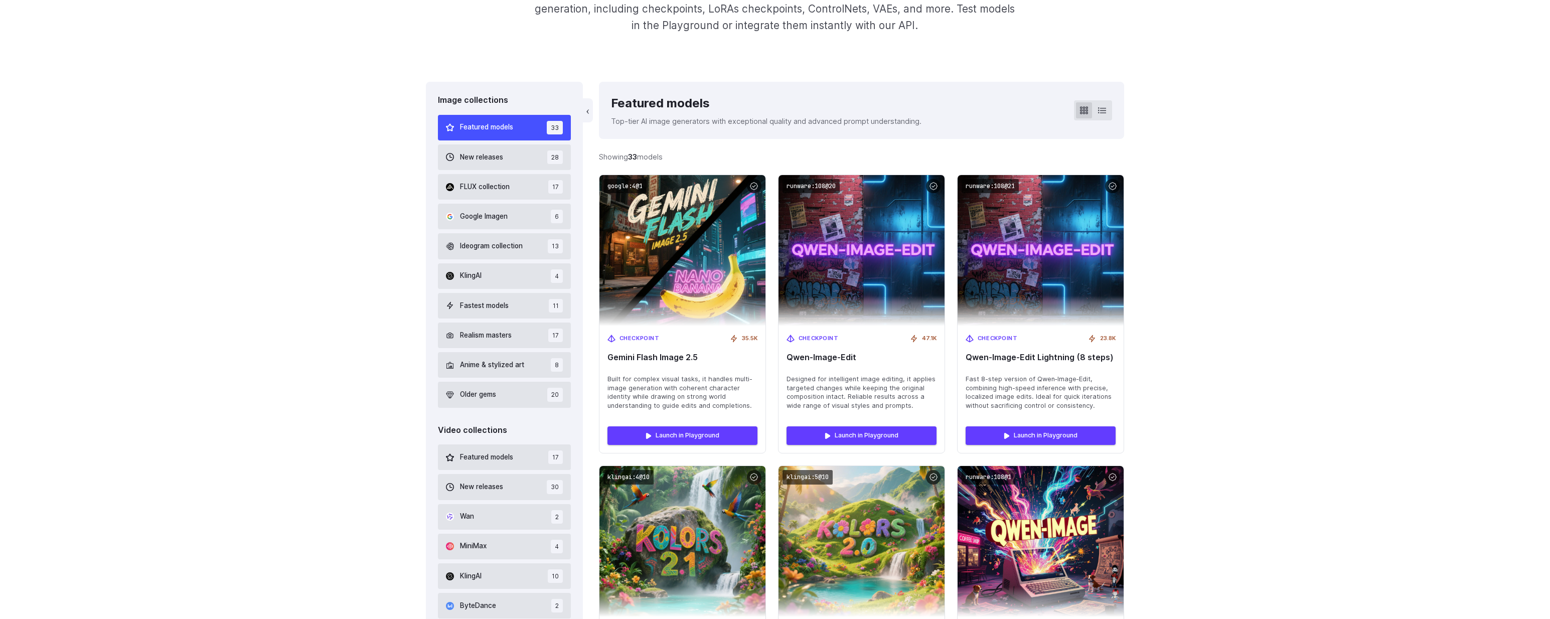
scroll to position [280, 0]
